Goal: Navigation & Orientation: Find specific page/section

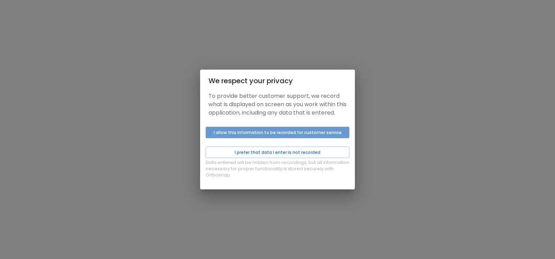
click at [269, 134] on button "I allow this information to be recorded for customer service" at bounding box center [278, 133] width 144 height 12
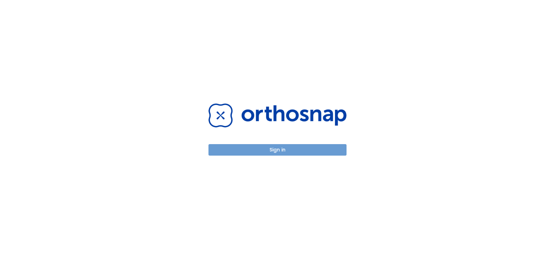
click at [297, 153] on button "Sign in" at bounding box center [277, 150] width 138 height 12
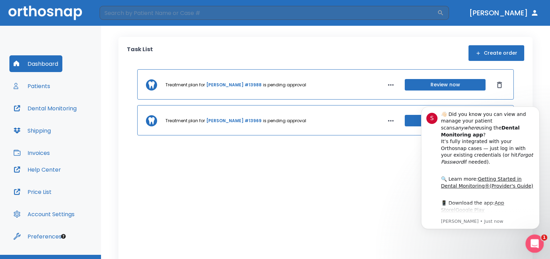
click at [536, 239] on div "Open Intercom Messenger" at bounding box center [533, 242] width 23 height 23
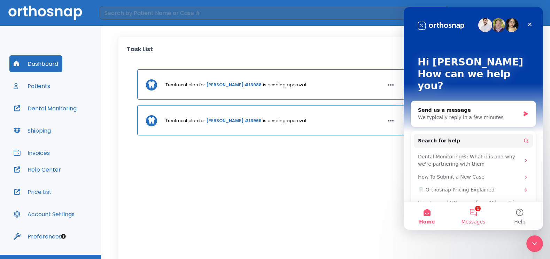
click at [475, 212] on button "1 Messages" at bounding box center [473, 216] width 46 height 28
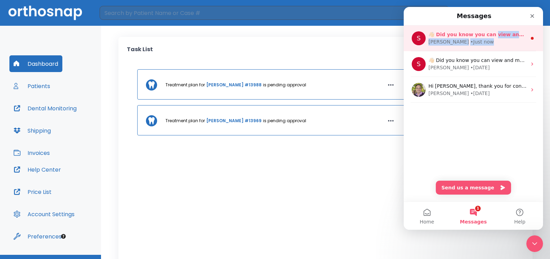
click at [490, 39] on div "👋🏻 Did you know you can view and manage your patient scans anywhere using the D…" at bounding box center [478, 38] width 98 height 15
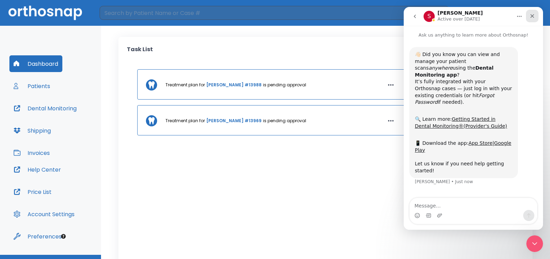
click at [536, 12] on div "Close" at bounding box center [532, 16] width 13 height 13
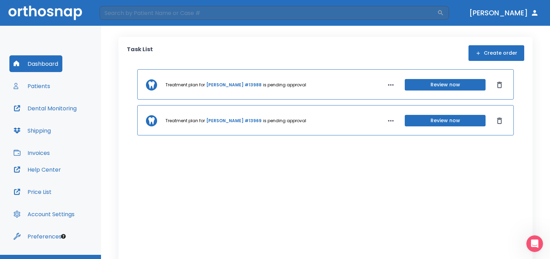
click at [31, 85] on button "Patients" at bounding box center [31, 86] width 45 height 17
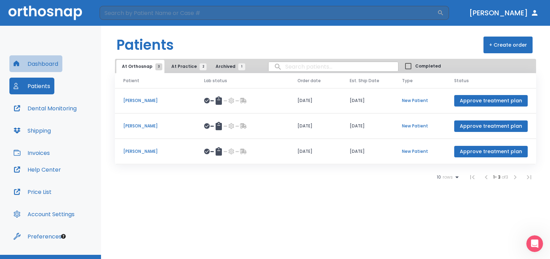
click at [45, 64] on button "Dashboard" at bounding box center [35, 63] width 53 height 17
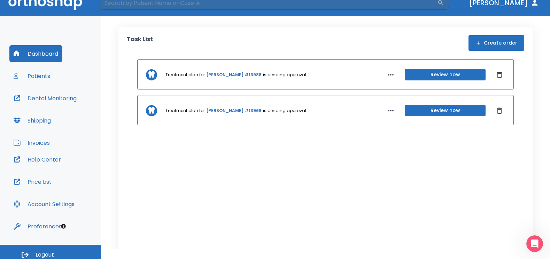
scroll to position [15, 0]
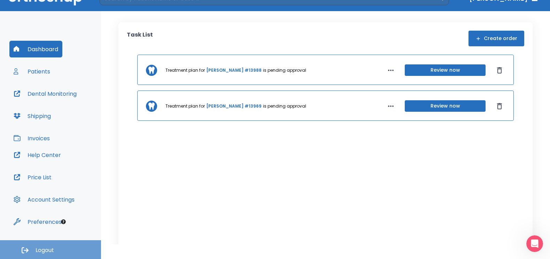
click at [39, 251] on span "Logout" at bounding box center [45, 251] width 18 height 8
